Goal: Book appointment/travel/reservation

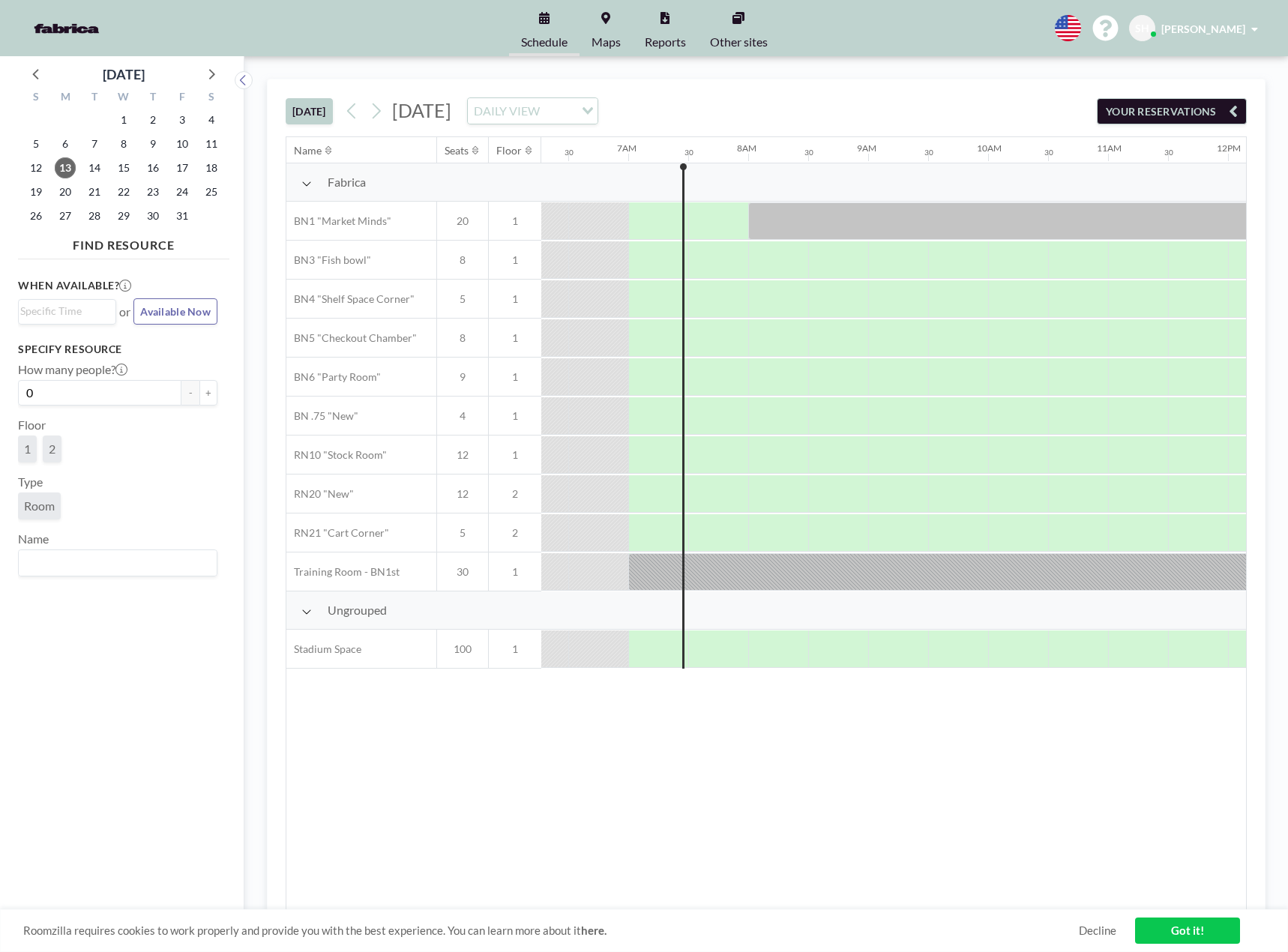
scroll to position [0, 780]
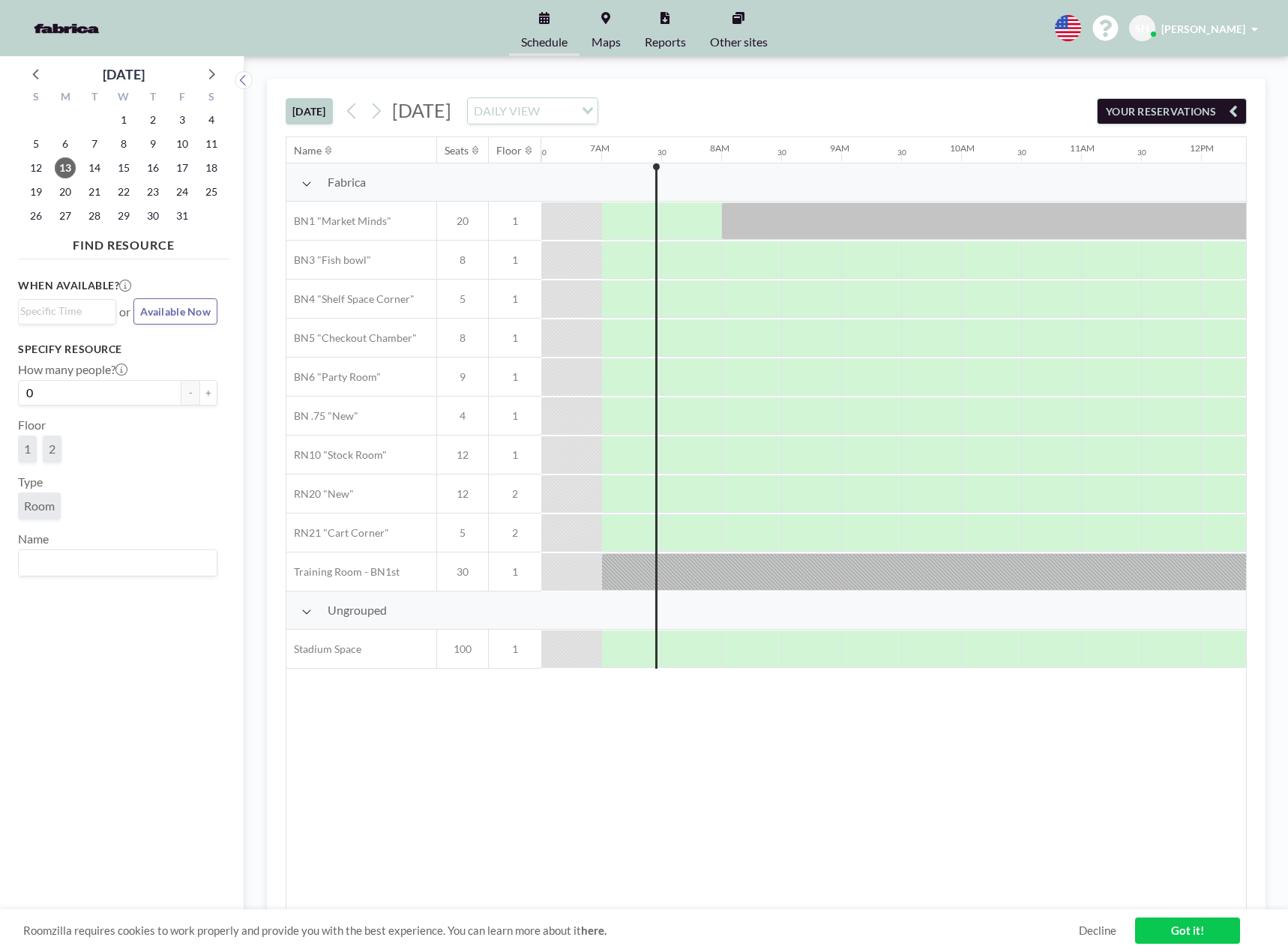
click at [188, 722] on div "When available? Loading... or Available Now Specify resource How many people? 0…" at bounding box center [123, 593] width 211 height 657
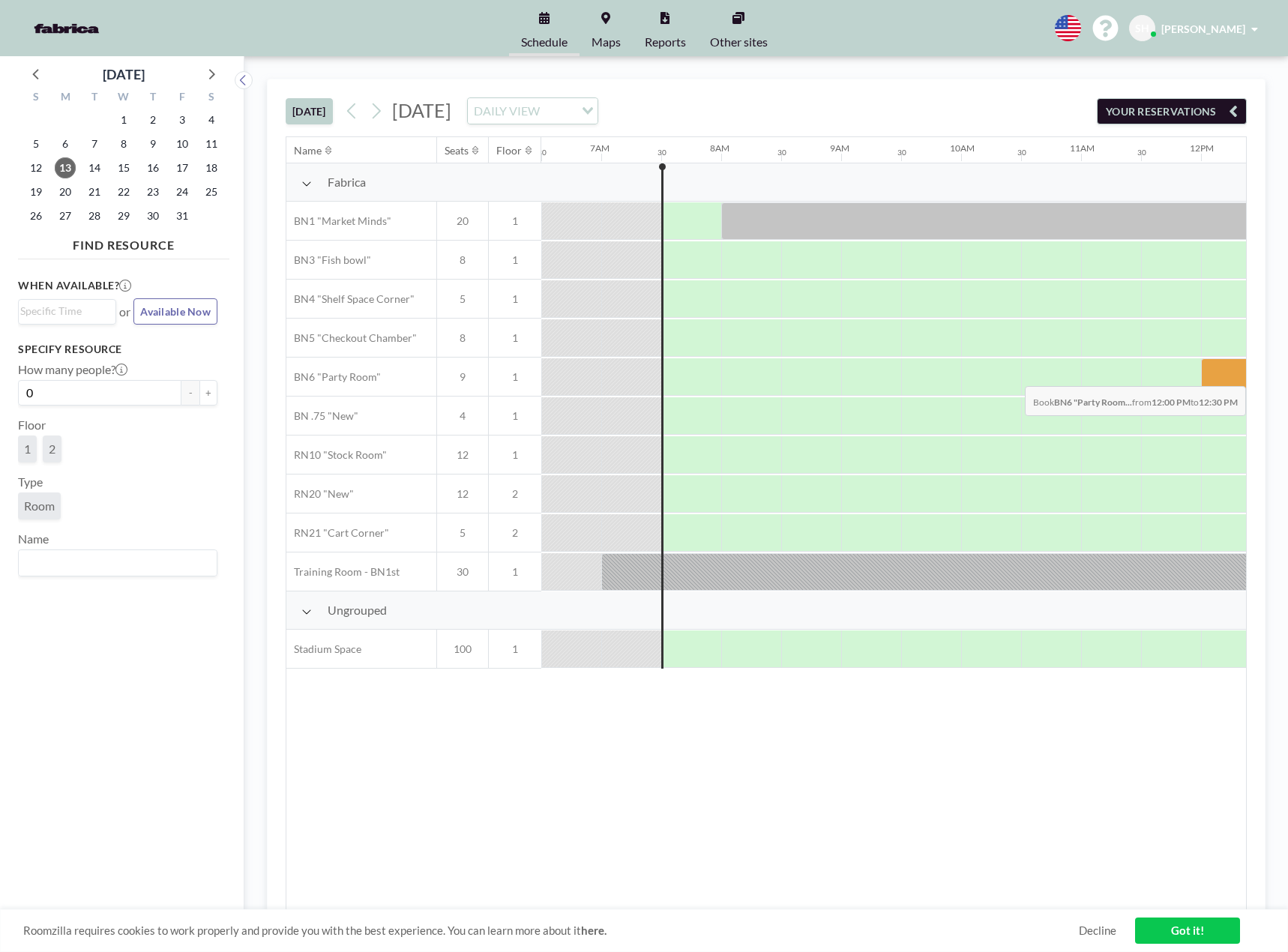
click at [1213, 375] on div at bounding box center [1231, 377] width 60 height 38
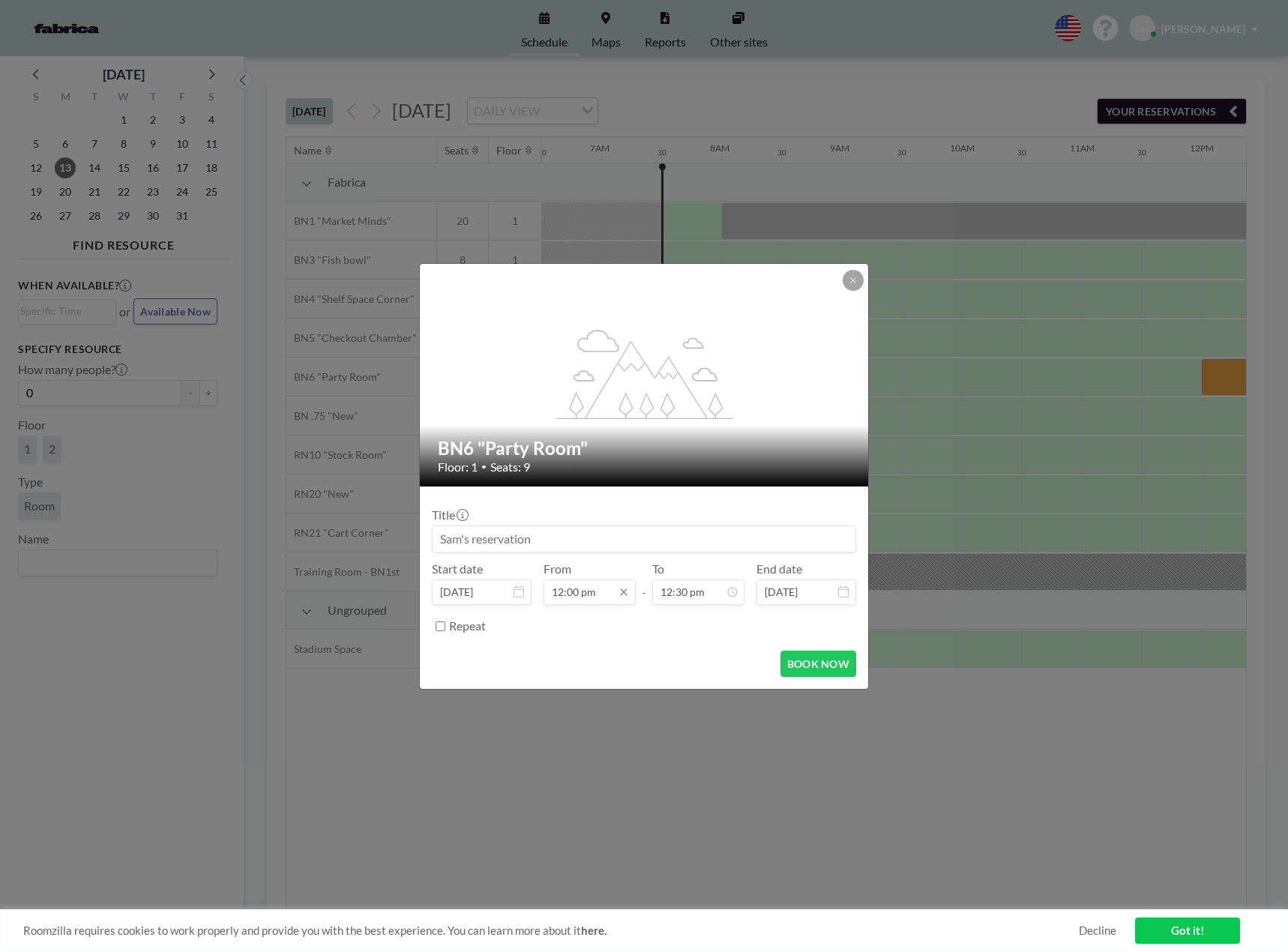
scroll to position [214, 0]
click at [627, 599] on input "12:00 pm" at bounding box center [590, 592] width 93 height 25
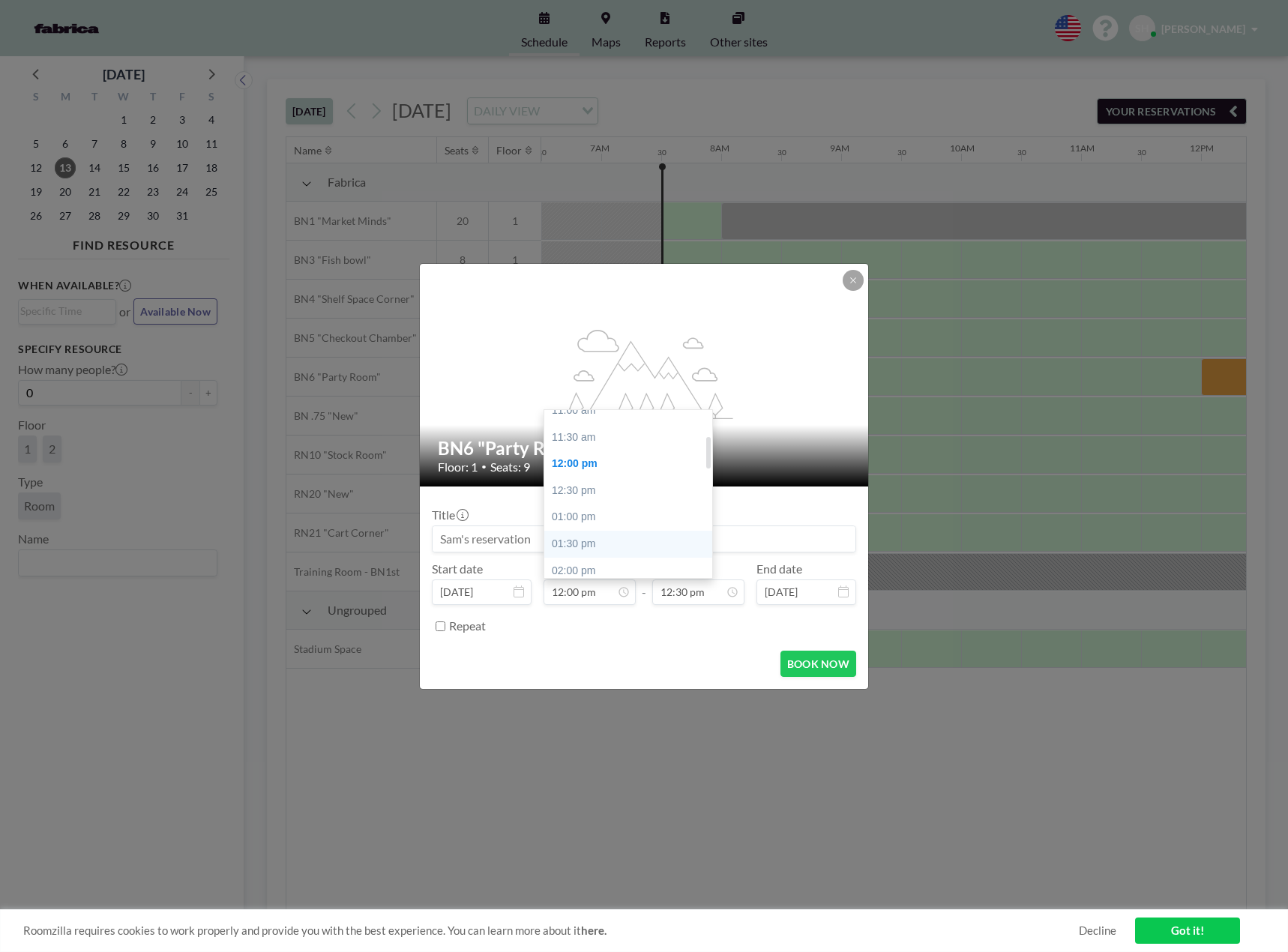
scroll to position [139, 0]
click at [598, 474] on div "11:30 am" at bounding box center [632, 472] width 175 height 27
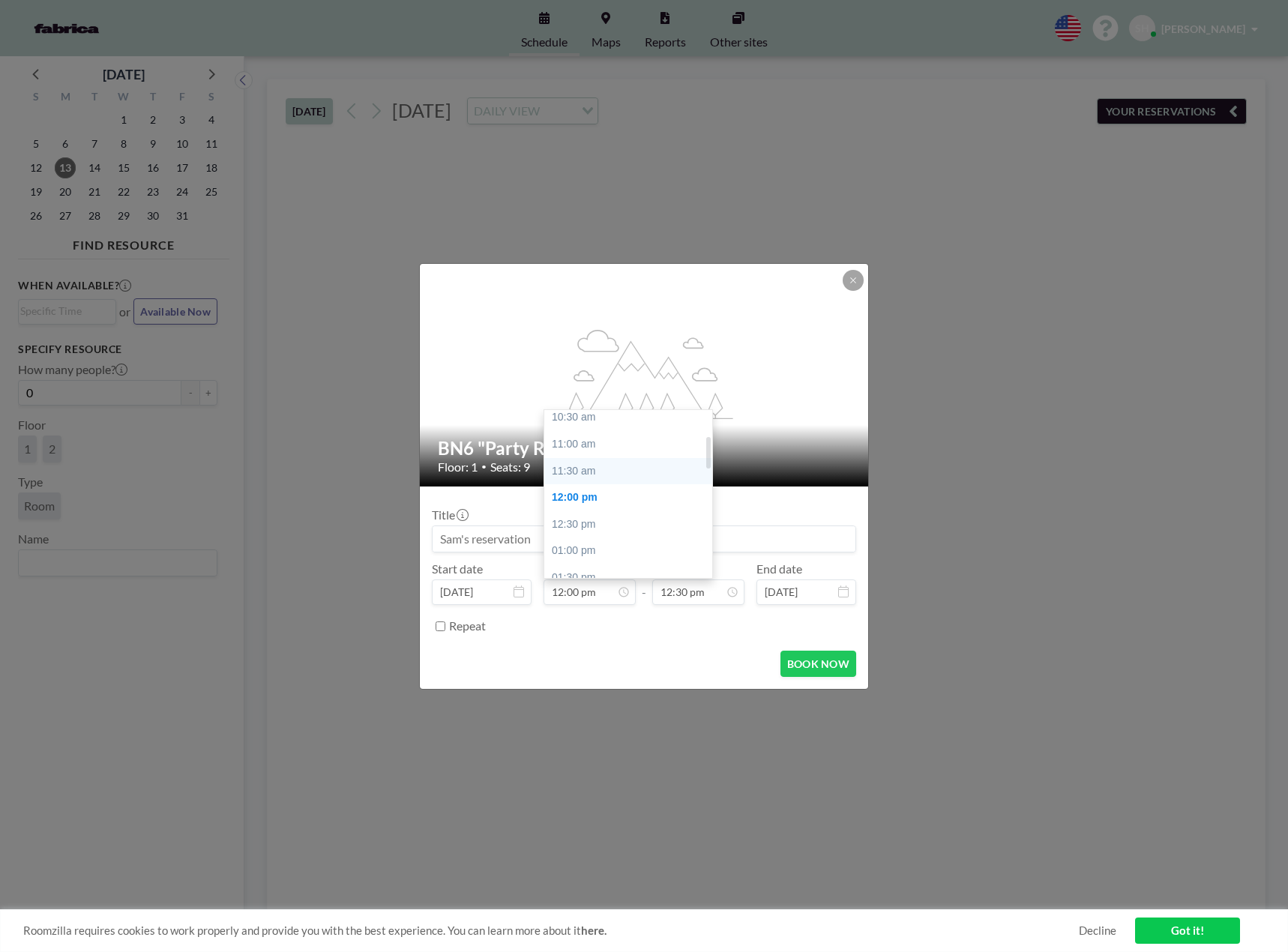
type input "11:30 am"
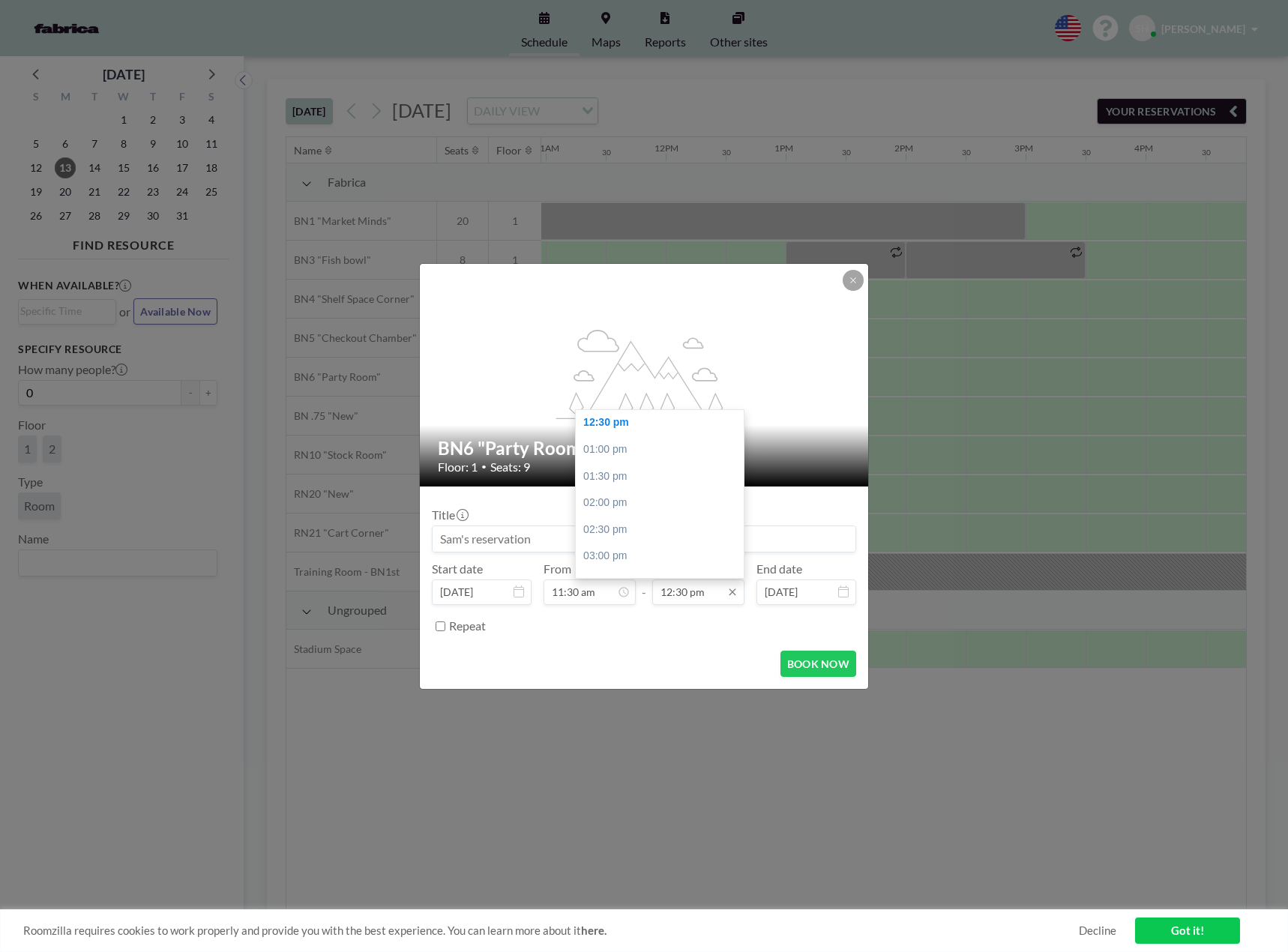
scroll to position [0, 1319]
click at [708, 594] on input "12:30 pm" at bounding box center [698, 592] width 93 height 25
click at [609, 450] on div "01:00 pm" at bounding box center [663, 450] width 175 height 27
type input "01:00 pm"
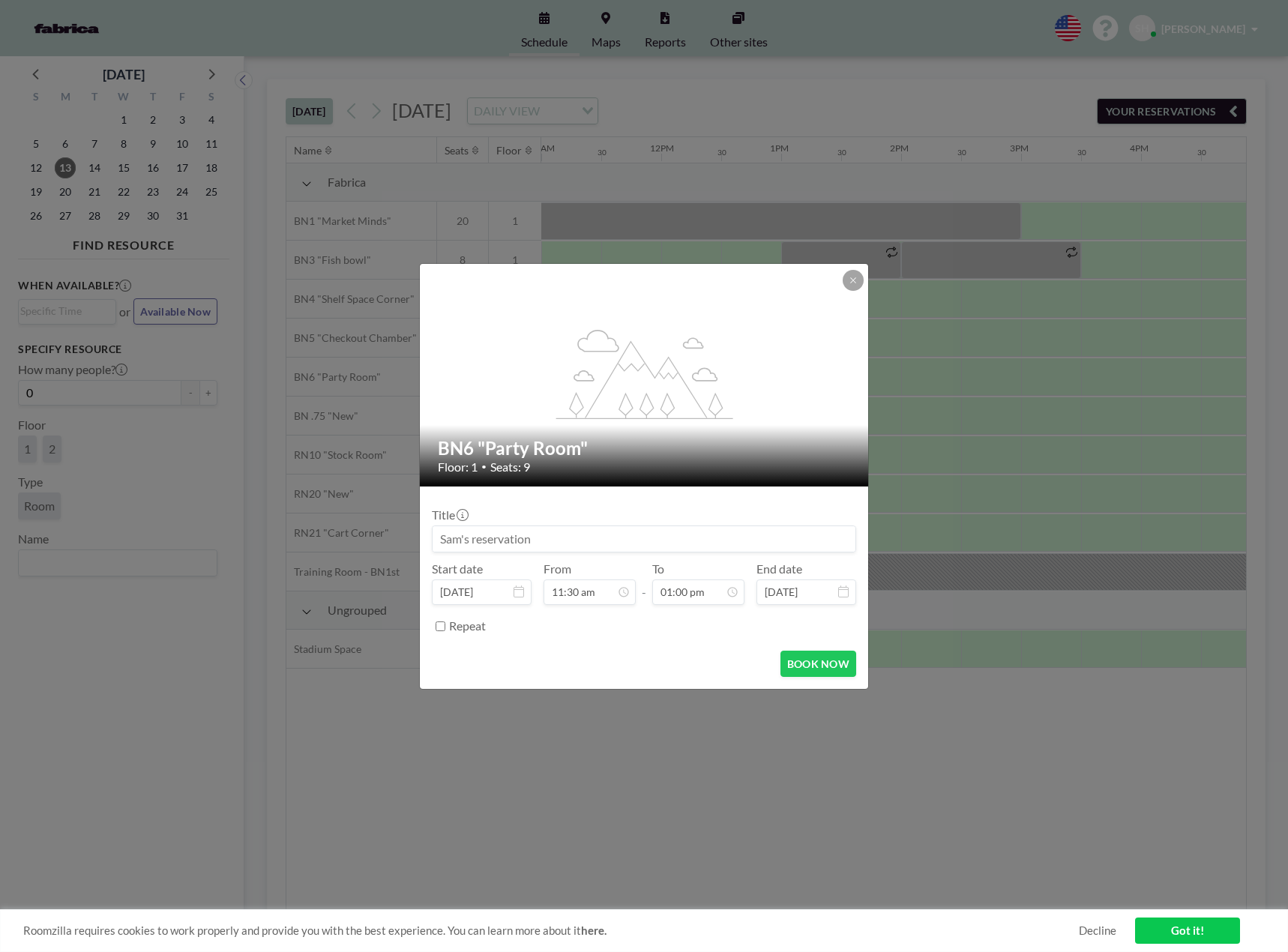
drag, startPoint x: 534, startPoint y: 545, endPoint x: 441, endPoint y: 538, distance: 93.3
click at [441, 538] on input at bounding box center [644, 539] width 423 height 25
click at [707, 546] on input at bounding box center [644, 539] width 423 height 25
type input "[PERSON_NAME] Construction Co., Inc."
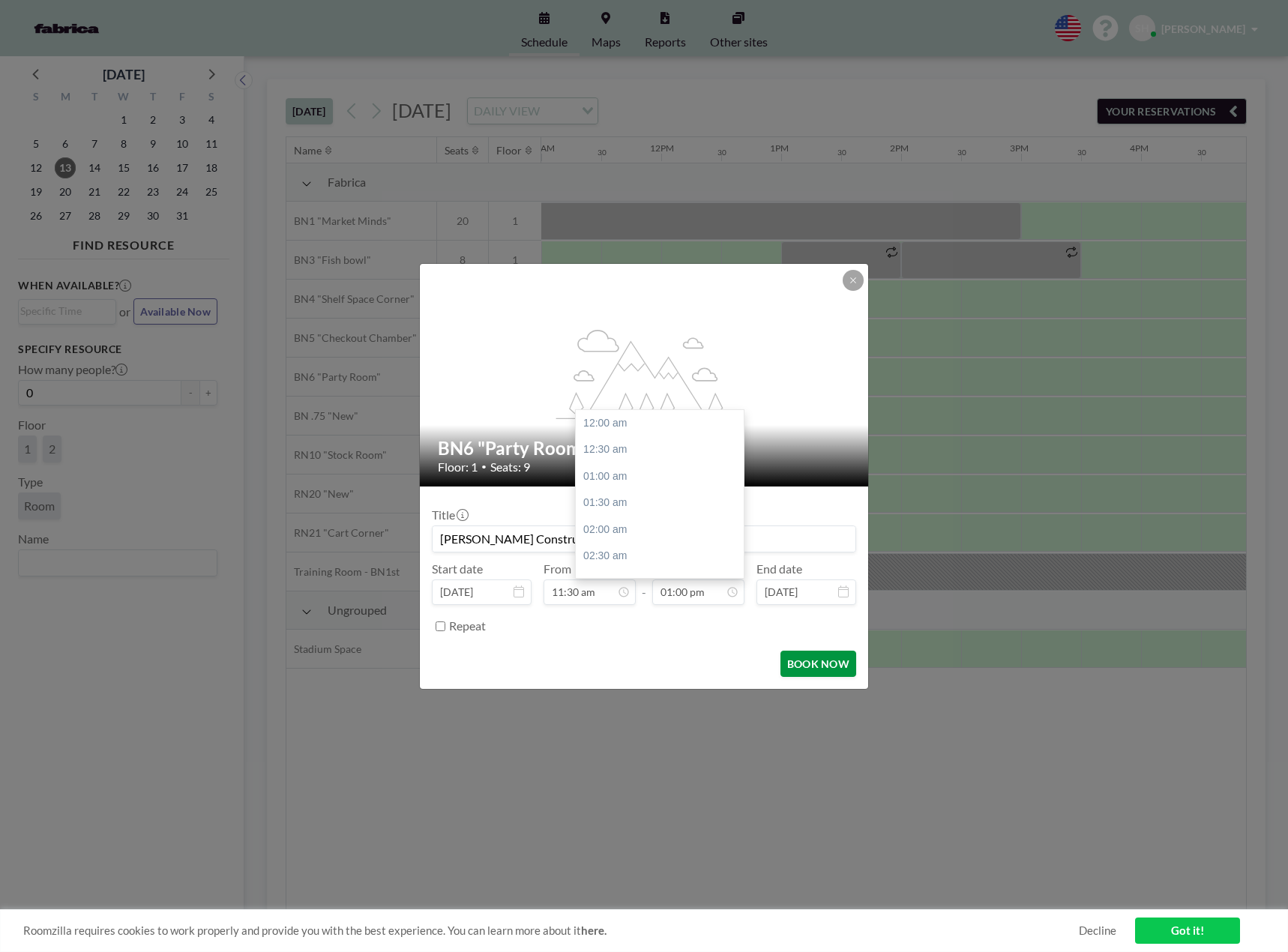
scroll to position [694, 0]
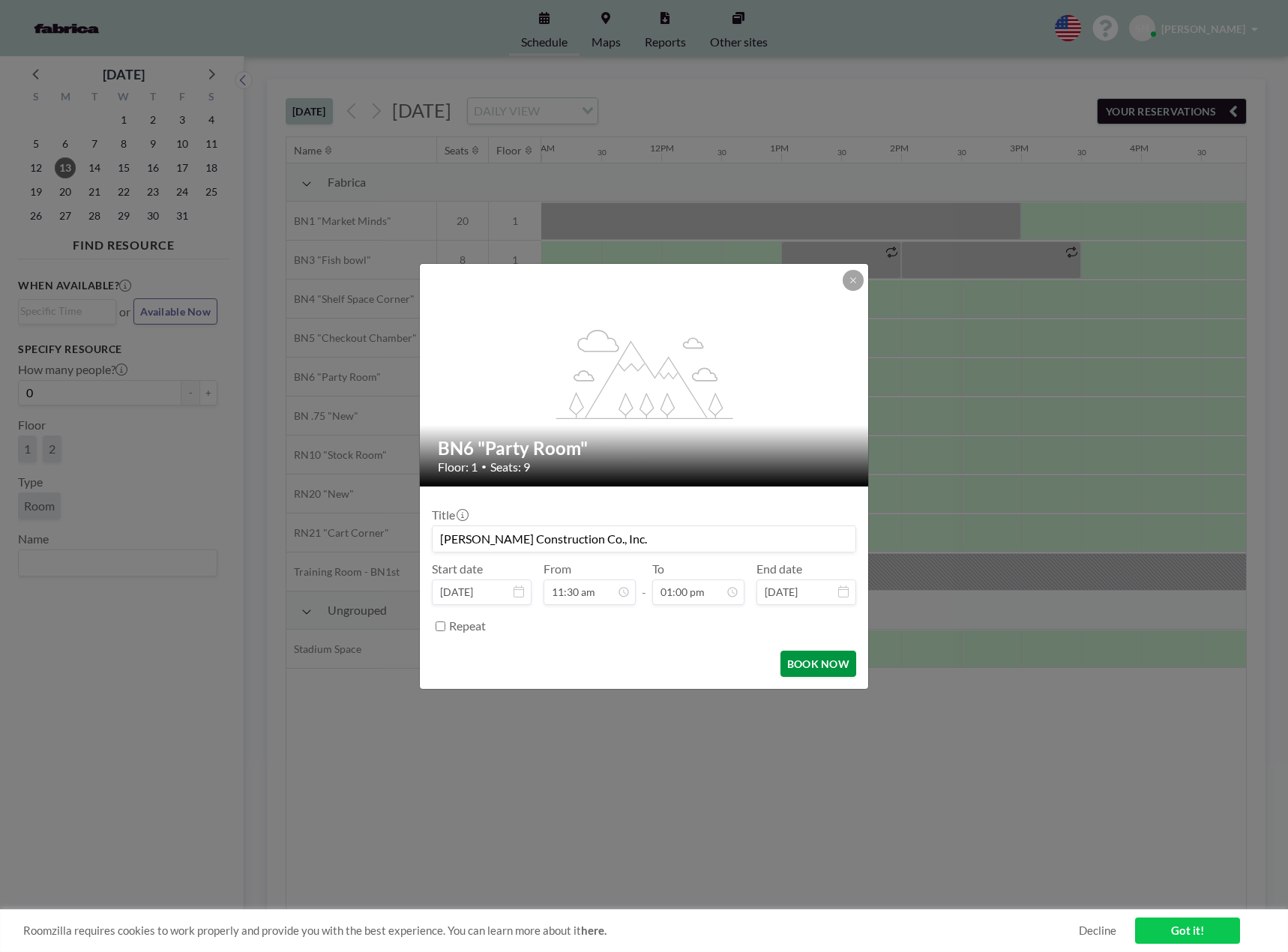
click at [818, 671] on button "BOOK NOW" at bounding box center [818, 664] width 76 height 26
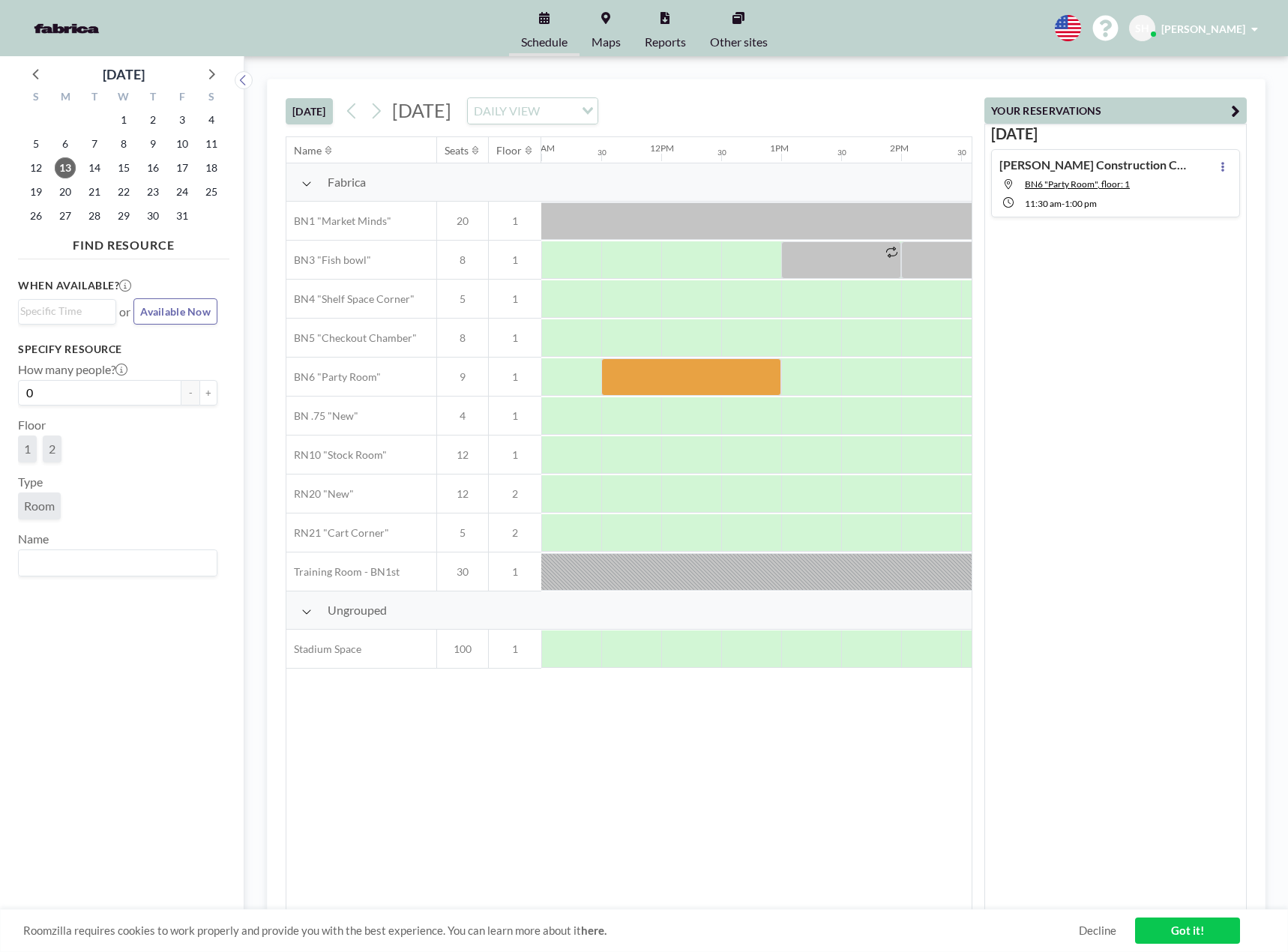
click at [1188, 930] on link "Got it!" at bounding box center [1187, 931] width 105 height 26
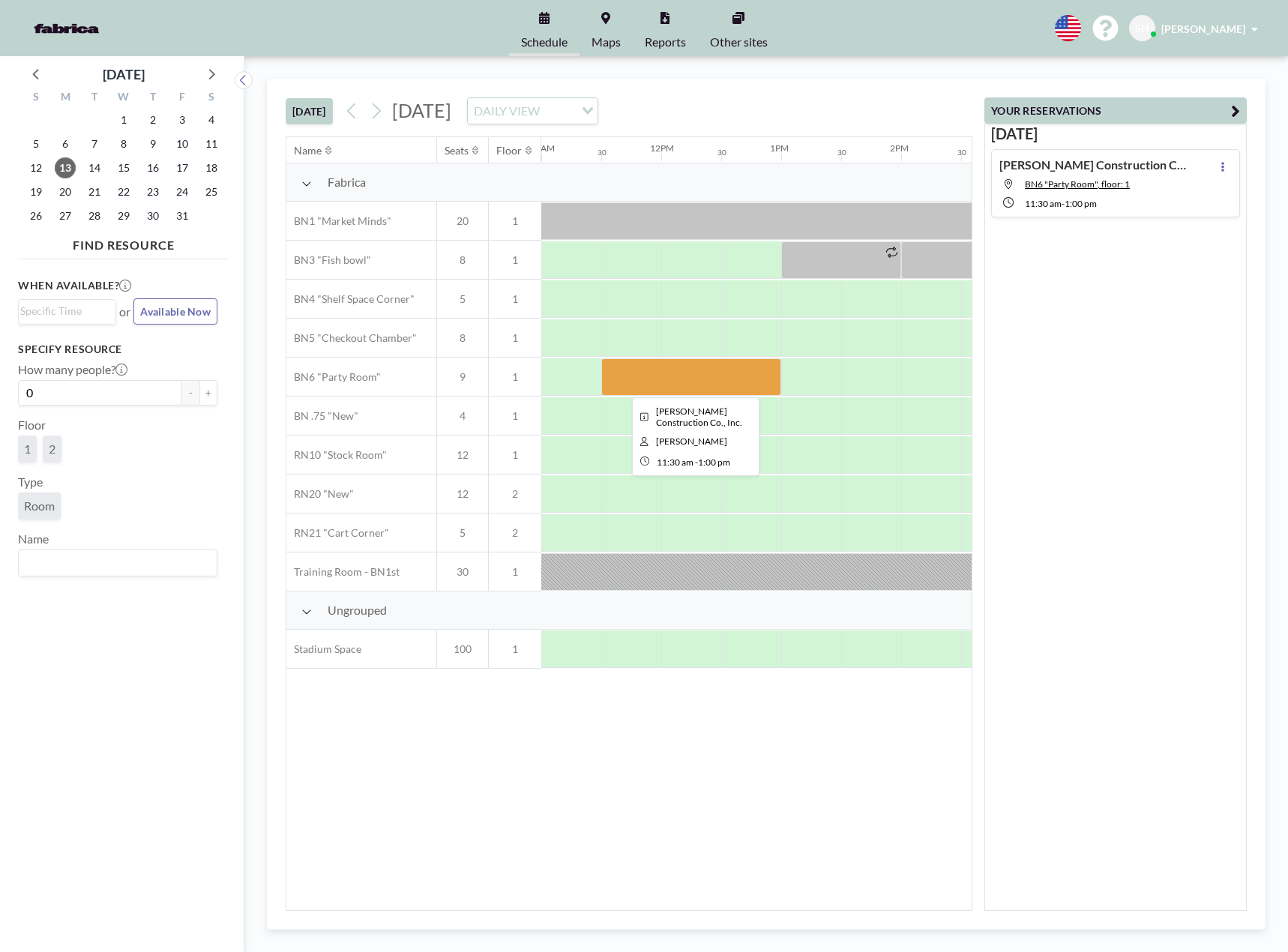
click at [647, 380] on div at bounding box center [691, 377] width 180 height 38
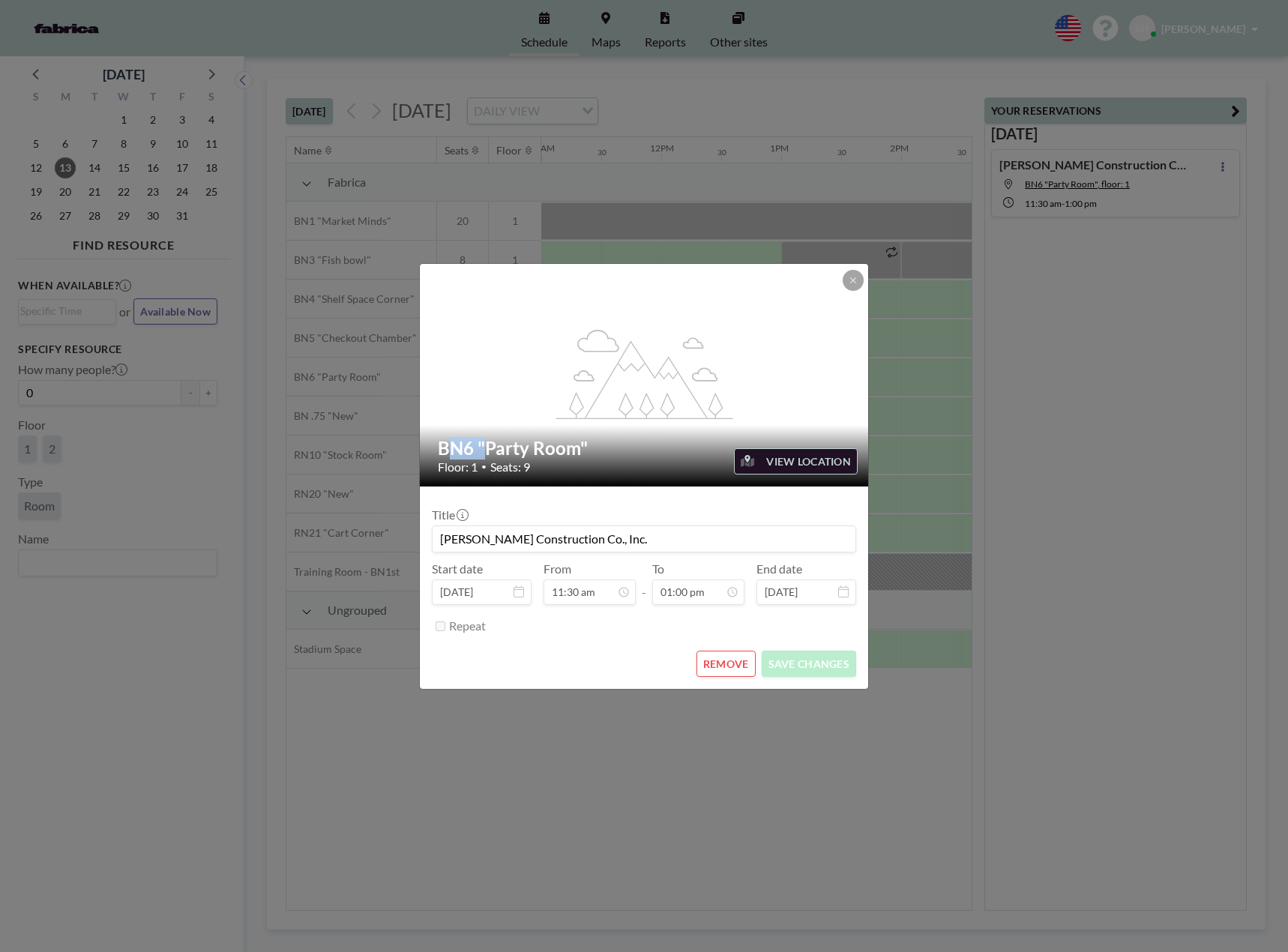
click at [647, 380] on icon "flex-grow: 1.2;" at bounding box center [644, 374] width 180 height 90
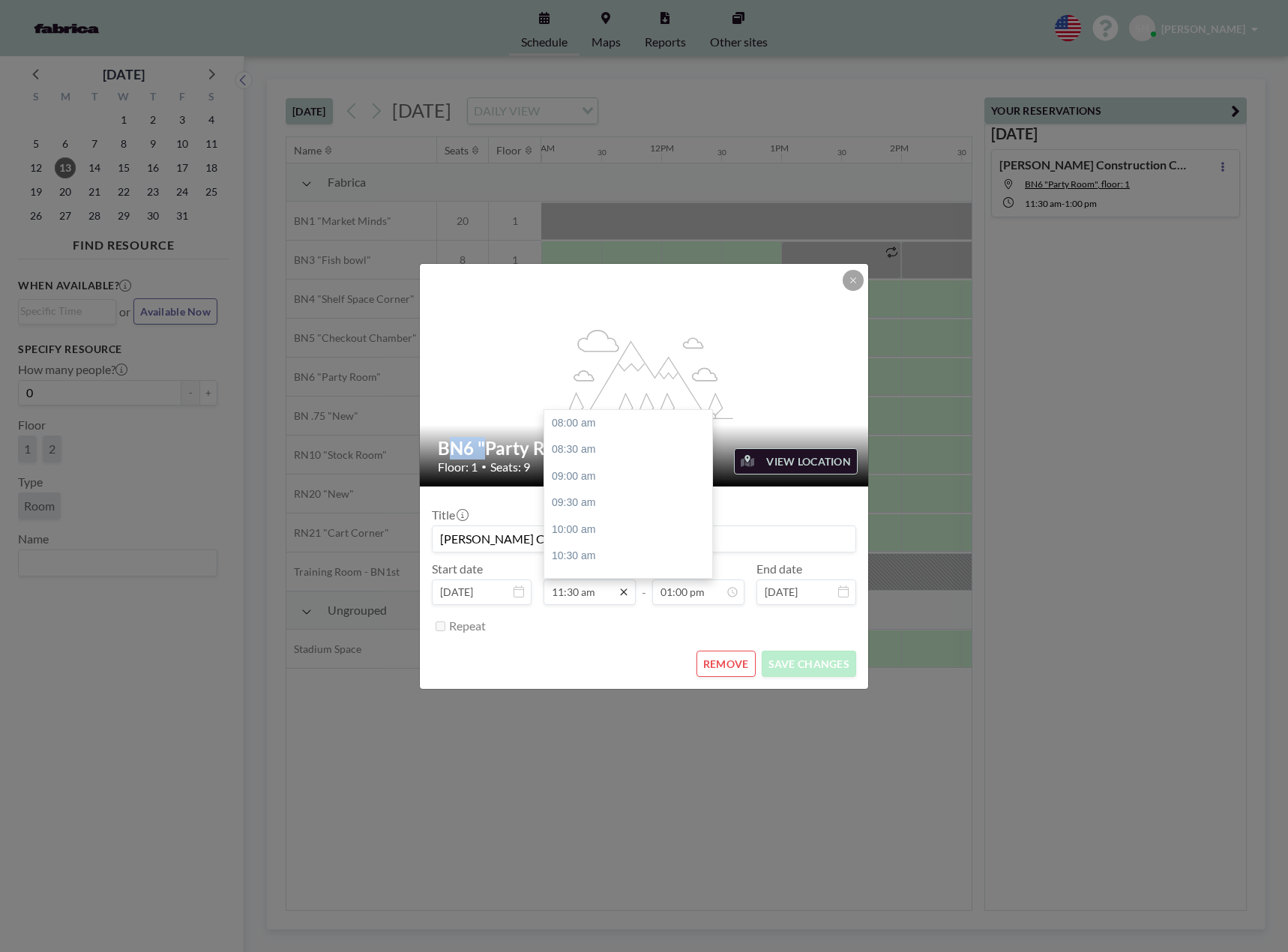
scroll to position [187, 0]
click at [625, 589] on icon at bounding box center [624, 592] width 12 height 12
click at [588, 470] on div "11:00 am" at bounding box center [632, 472] width 175 height 27
type input "11:00 am"
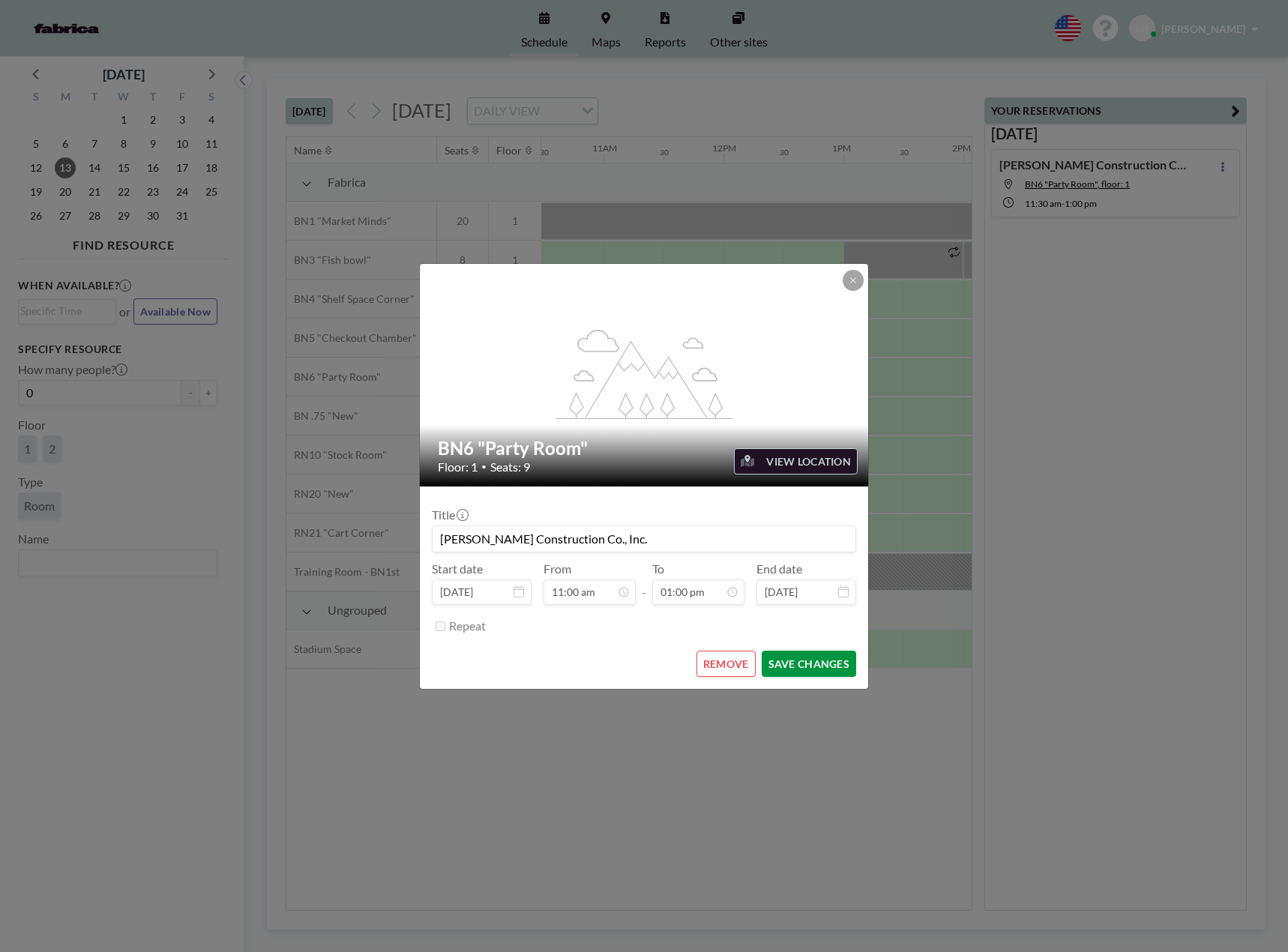
scroll to position [0, 1259]
click at [818, 666] on button "SAVE CHANGES" at bounding box center [809, 664] width 94 height 26
